Goal: Transaction & Acquisition: Download file/media

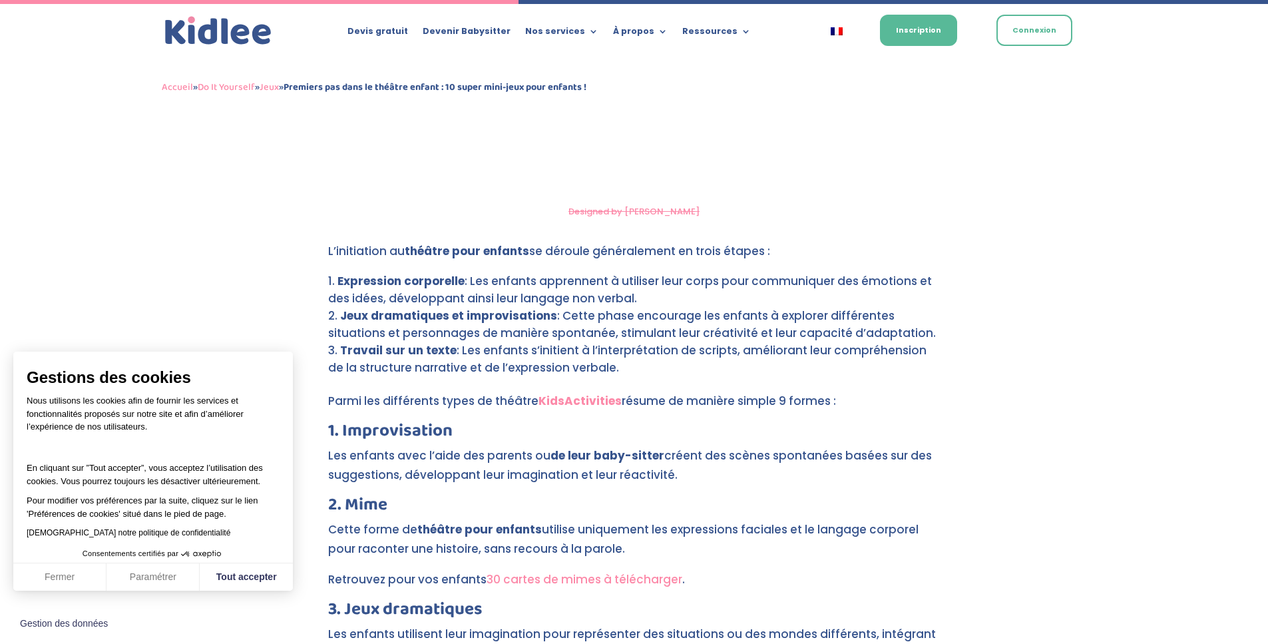
scroll to position [2398, 0]
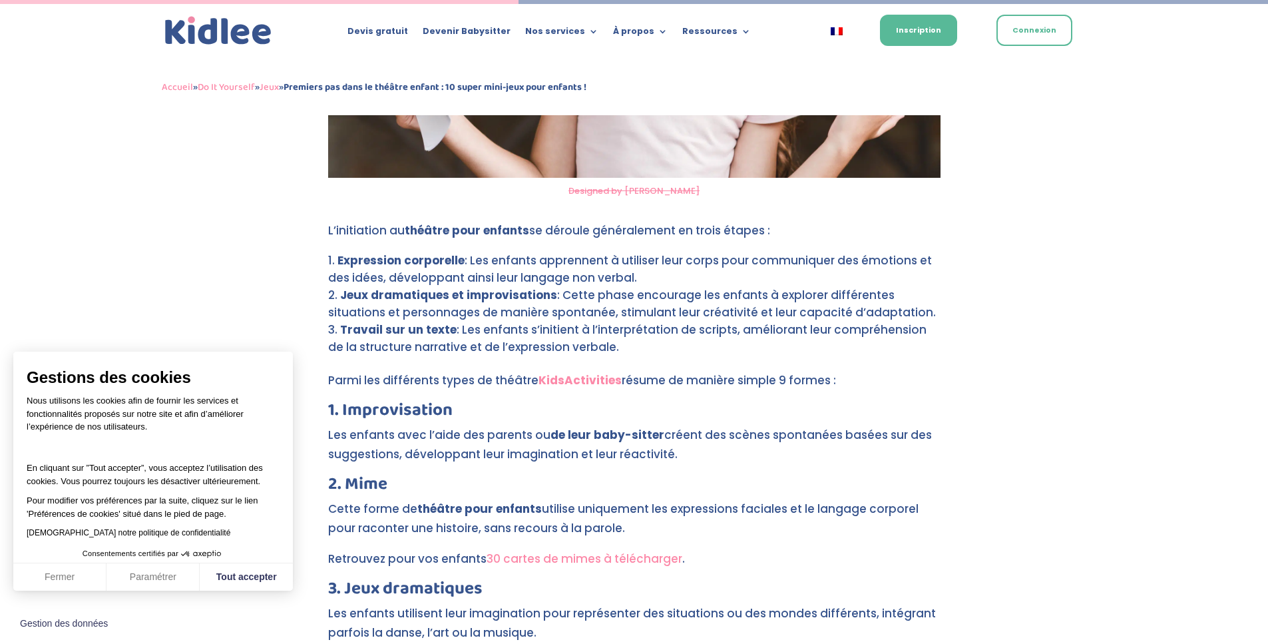
click at [592, 551] on link "30 cartes de mimes à télécharger" at bounding box center [585, 559] width 196 height 16
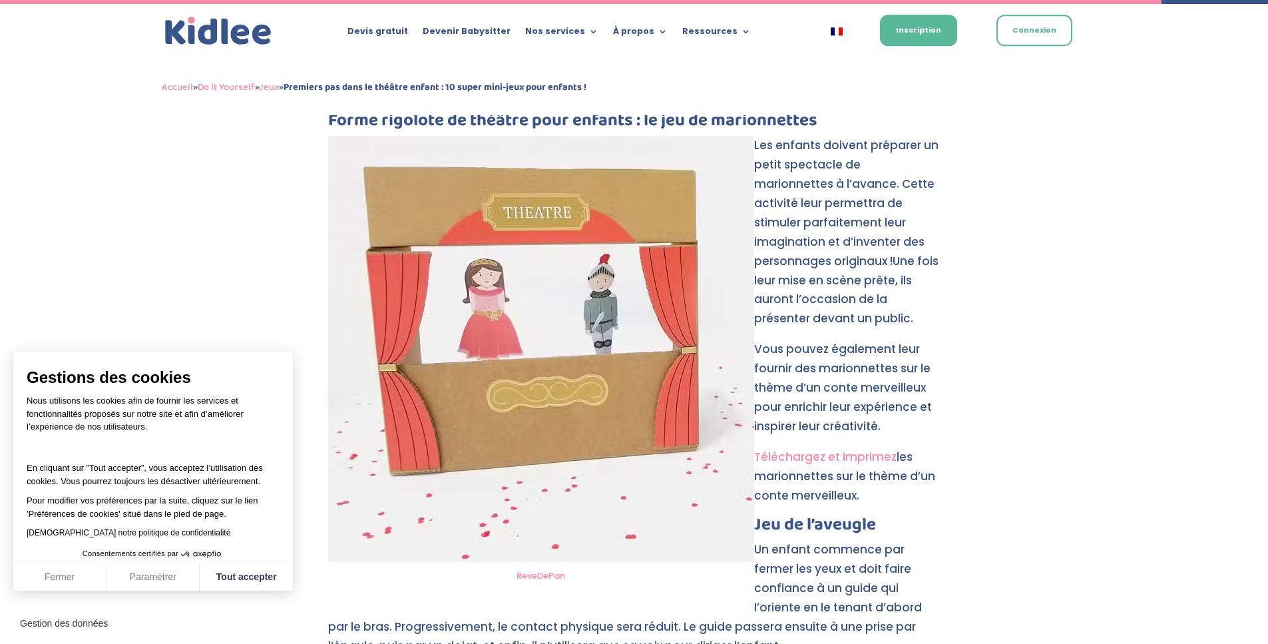
scroll to position [5371, 0]
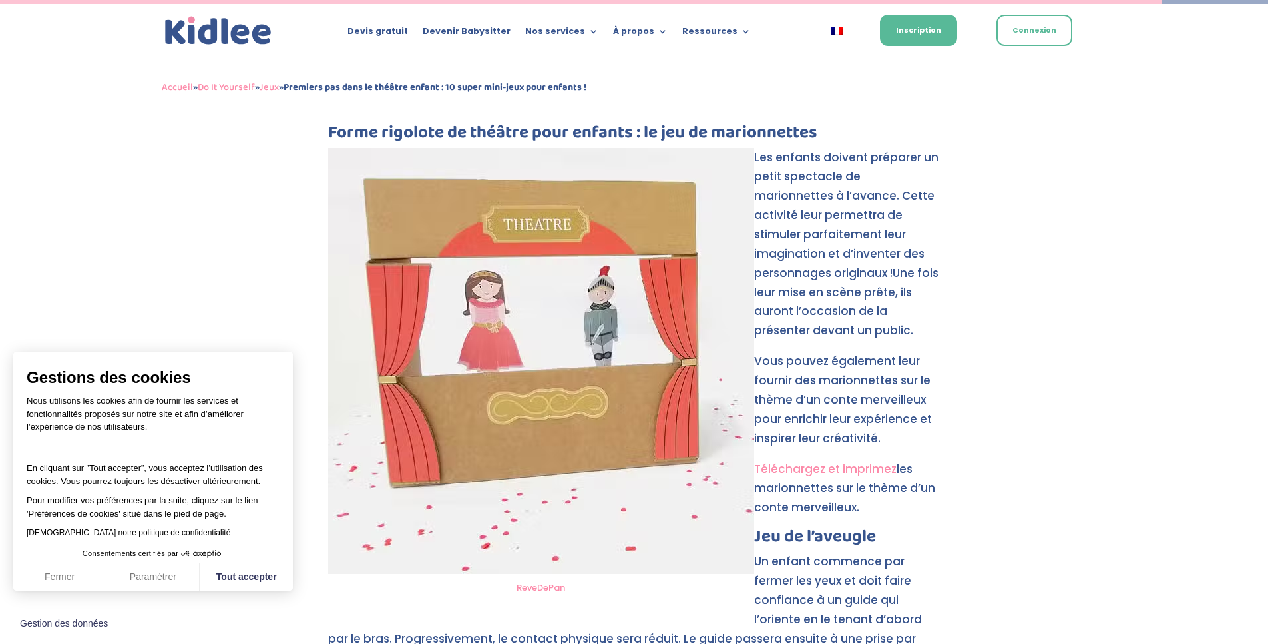
click at [831, 461] on link "Téléchargez et imprimez" at bounding box center [825, 469] width 142 height 16
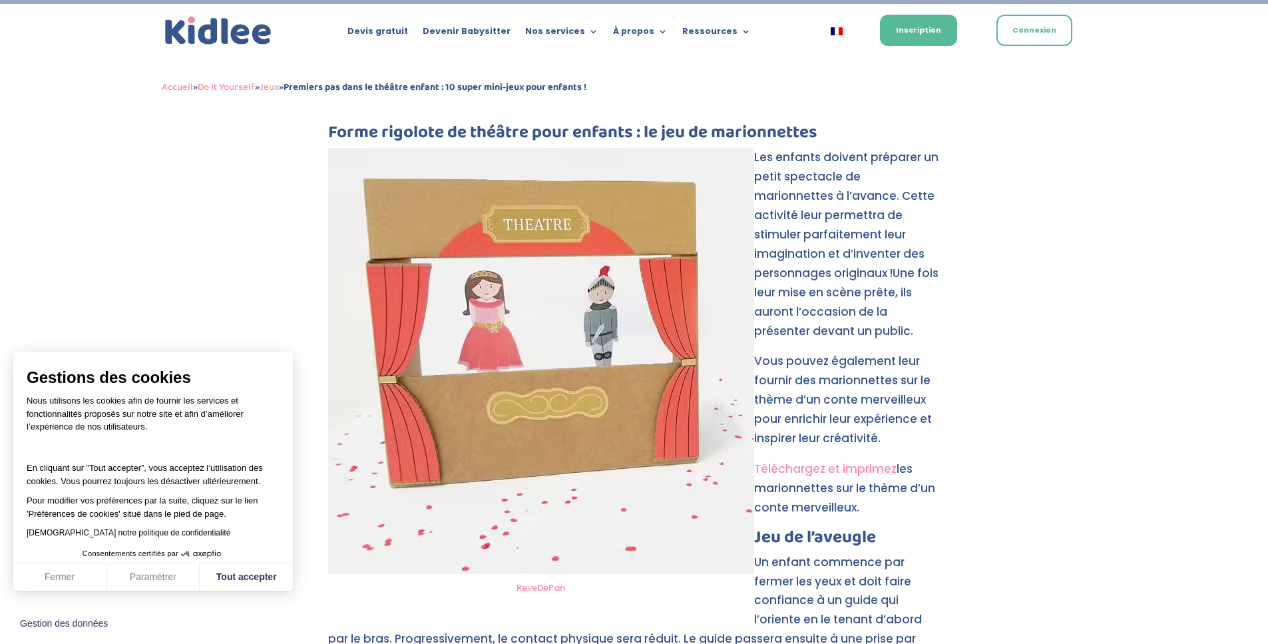
scroll to position [4991, 0]
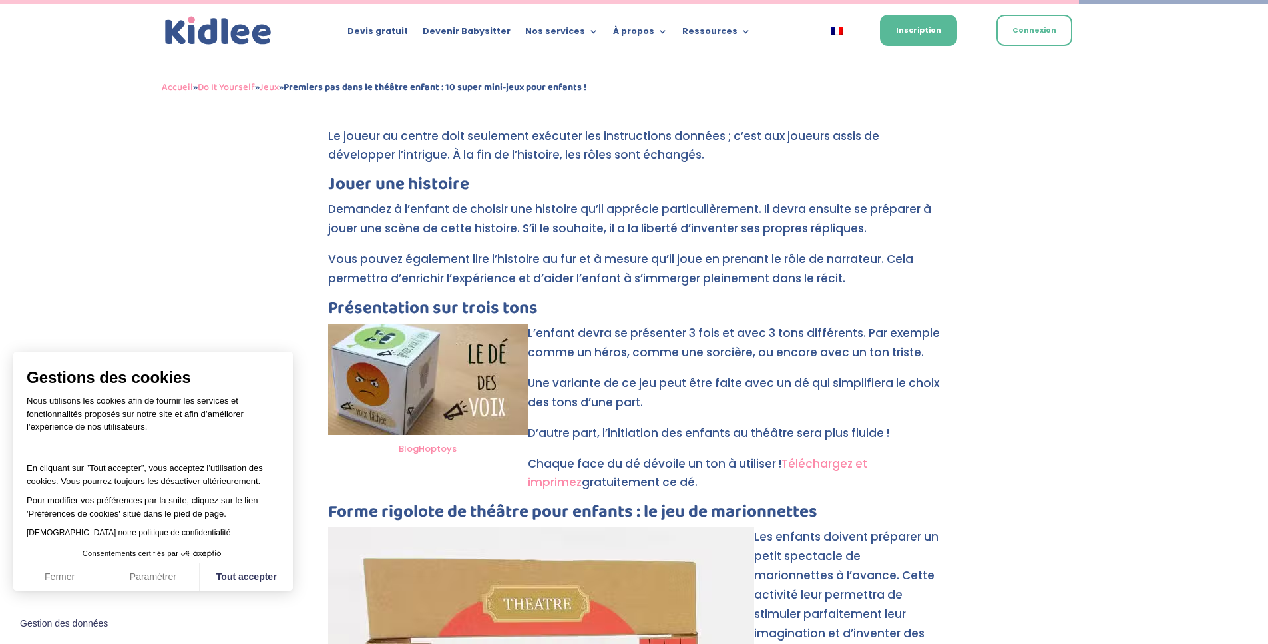
click at [849, 455] on link "Téléchargez et imprimez" at bounding box center [698, 472] width 340 height 35
